Goal: Check status: Check status

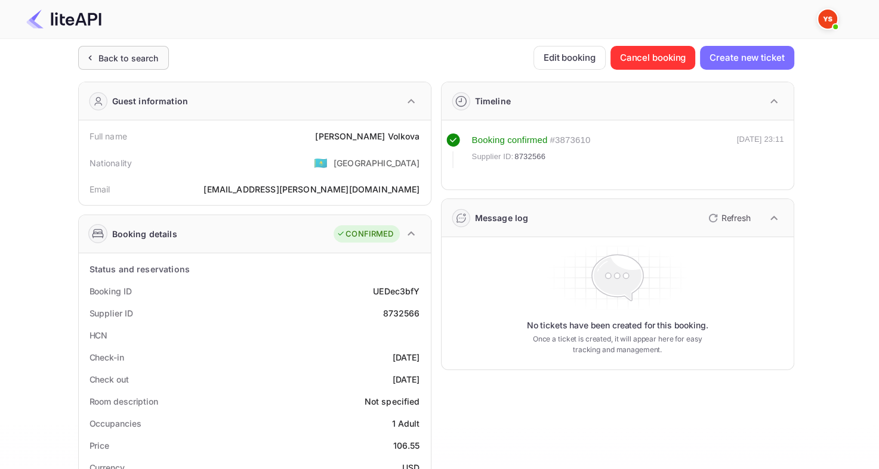
click at [126, 55] on div "Back to search" at bounding box center [128, 58] width 60 height 13
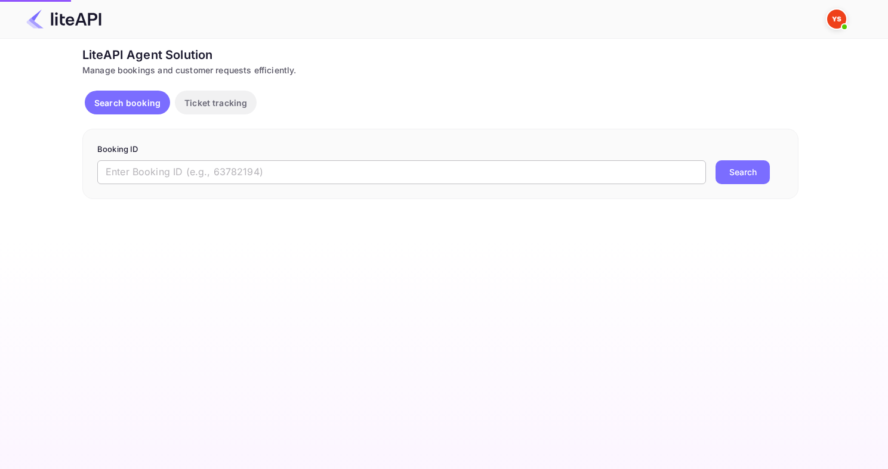
click at [262, 165] on input "text" at bounding box center [401, 172] width 608 height 24
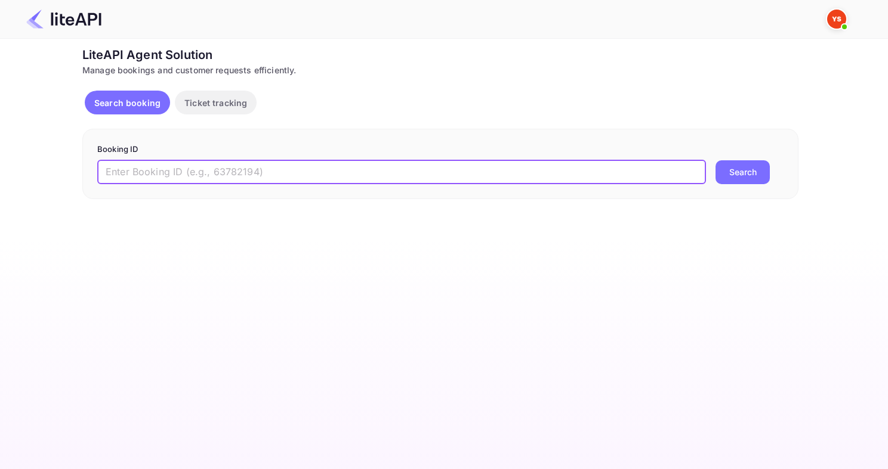
paste input "8940709"
type input "8940709"
click at [715, 160] on button "Search" at bounding box center [742, 172] width 54 height 24
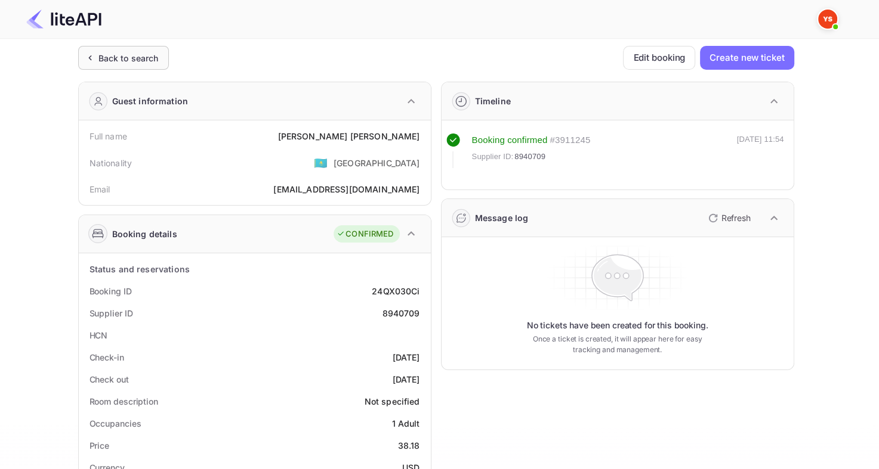
click at [162, 52] on div "Back to search" at bounding box center [123, 58] width 91 height 24
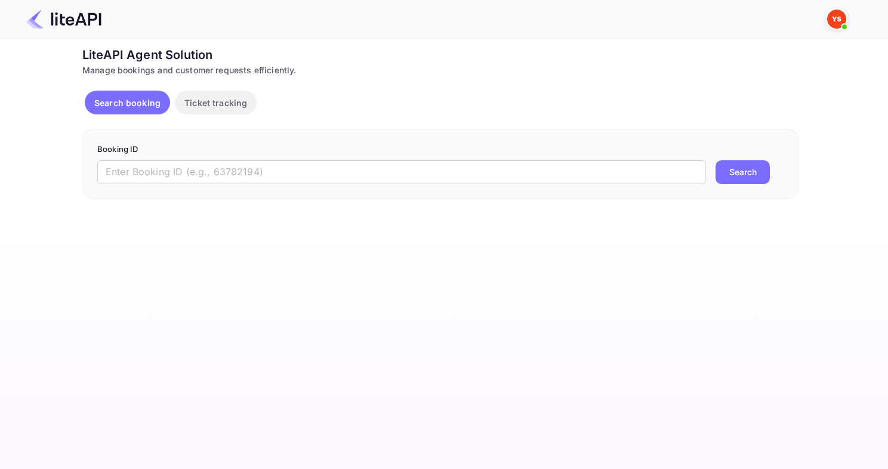
click at [285, 159] on form "Booking ID ​ Search" at bounding box center [440, 164] width 686 height 41
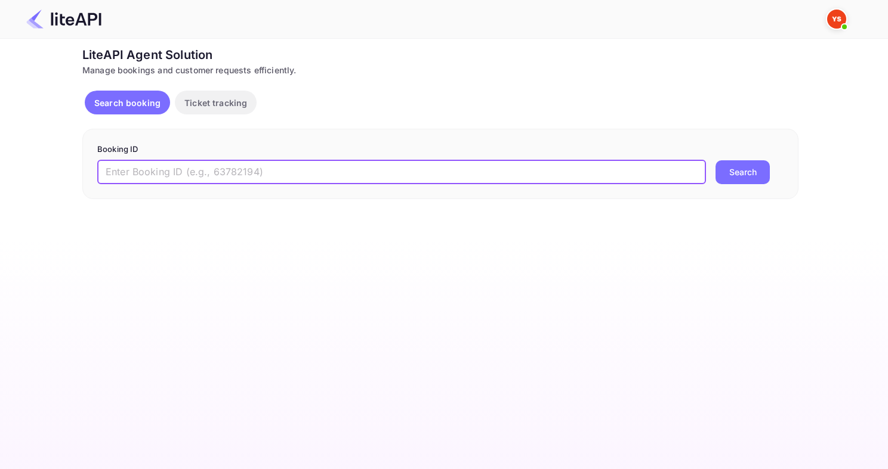
click at [269, 169] on input "text" at bounding box center [401, 172] width 608 height 24
paste input "8810878"
type input "8810878"
click at [715, 160] on button "Search" at bounding box center [742, 172] width 54 height 24
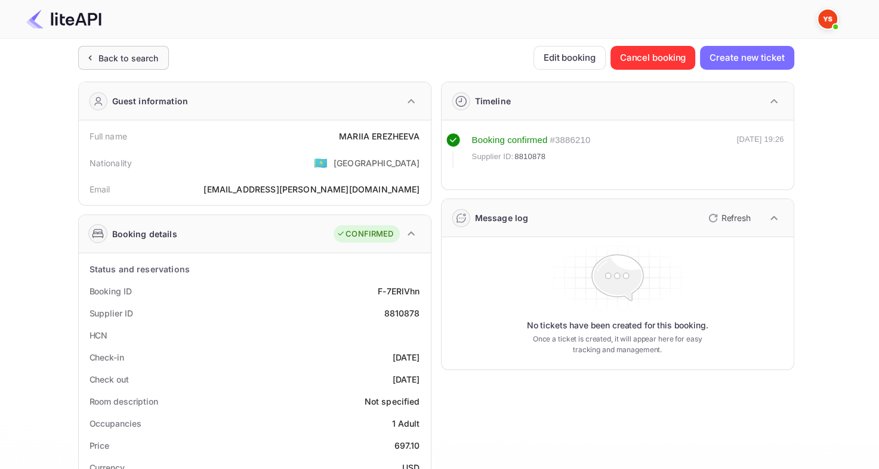
click at [120, 60] on div "Back to search" at bounding box center [128, 58] width 60 height 13
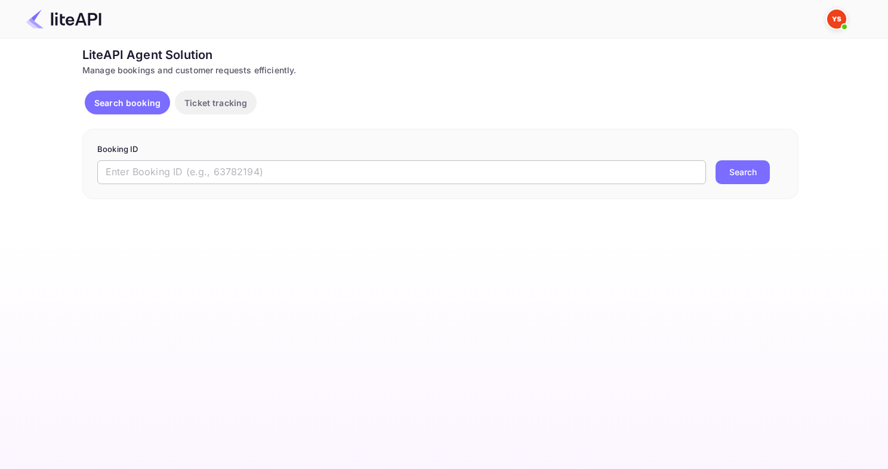
click at [250, 172] on input "text" at bounding box center [401, 172] width 608 height 24
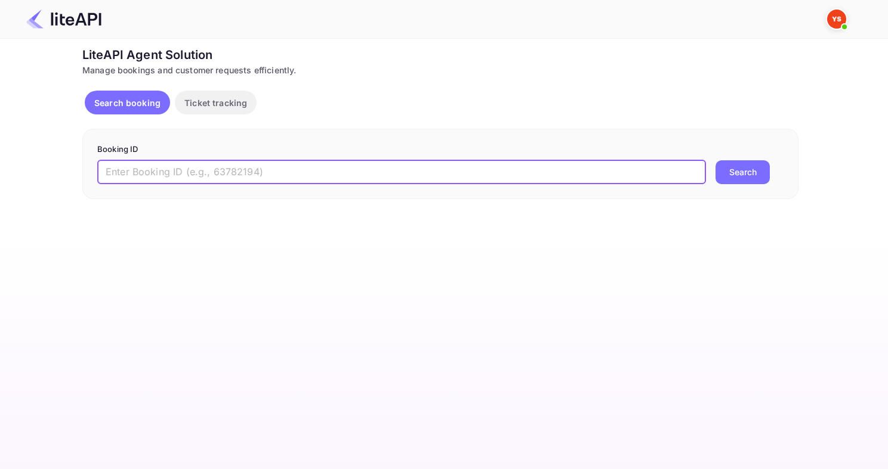
paste input "8940377"
type input "8940377"
click at [715, 160] on button "Search" at bounding box center [742, 172] width 54 height 24
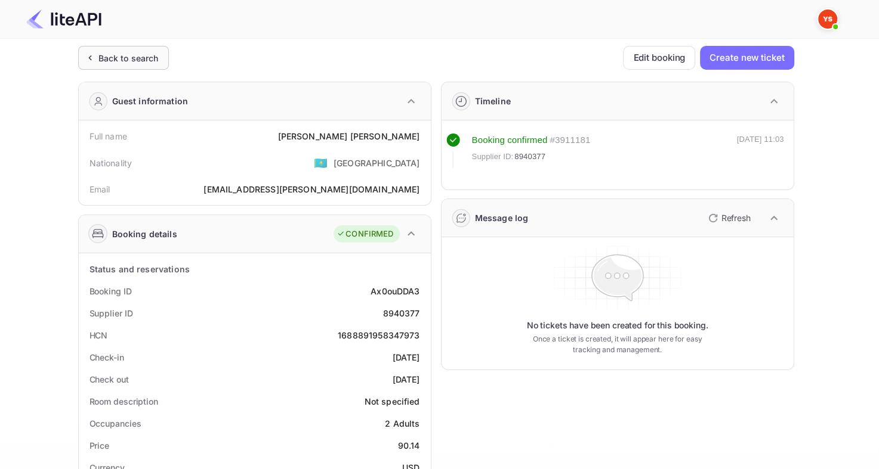
click at [98, 54] on div "Back to search" at bounding box center [128, 58] width 60 height 13
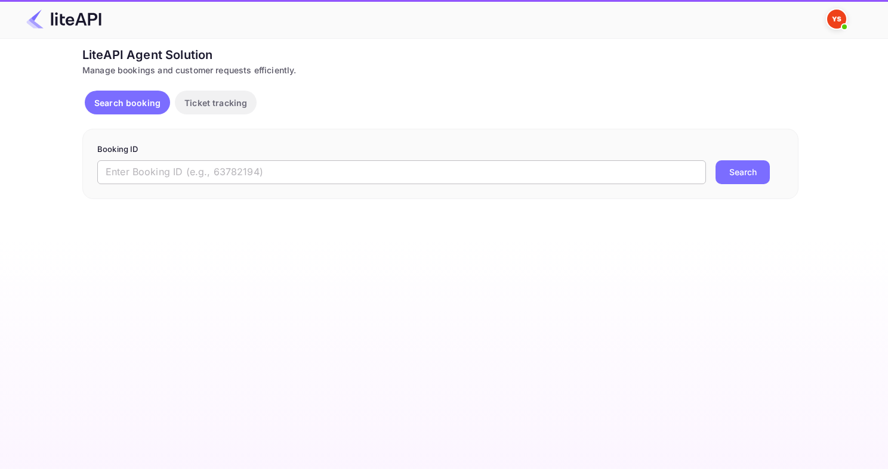
click at [272, 168] on input "text" at bounding box center [401, 172] width 608 height 24
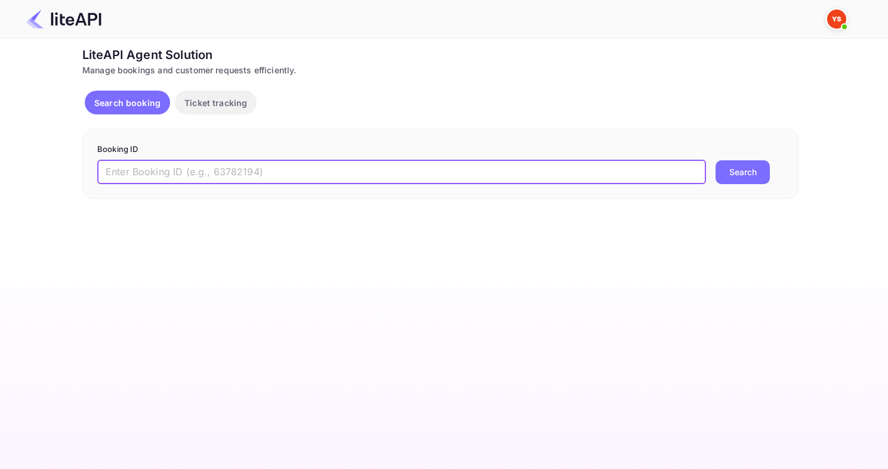
paste input "8412966"
type input "8412966"
click at [715, 160] on button "Search" at bounding box center [742, 172] width 54 height 24
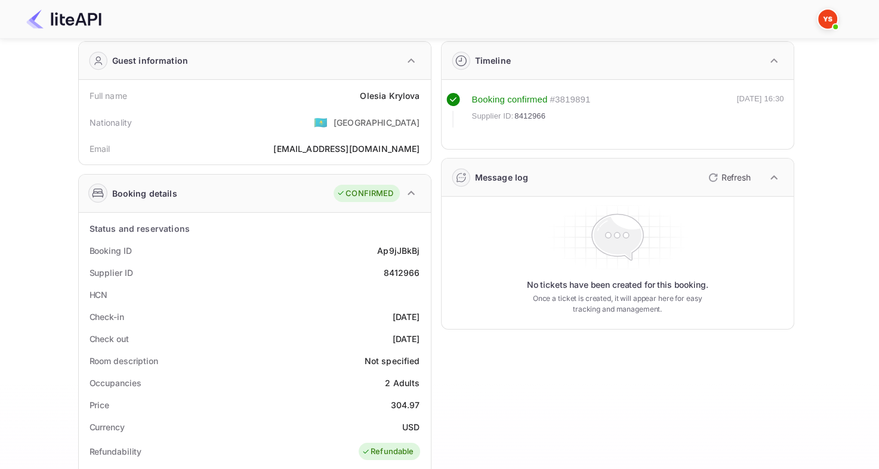
scroll to position [60, 0]
